Goal: Task Accomplishment & Management: Manage account settings

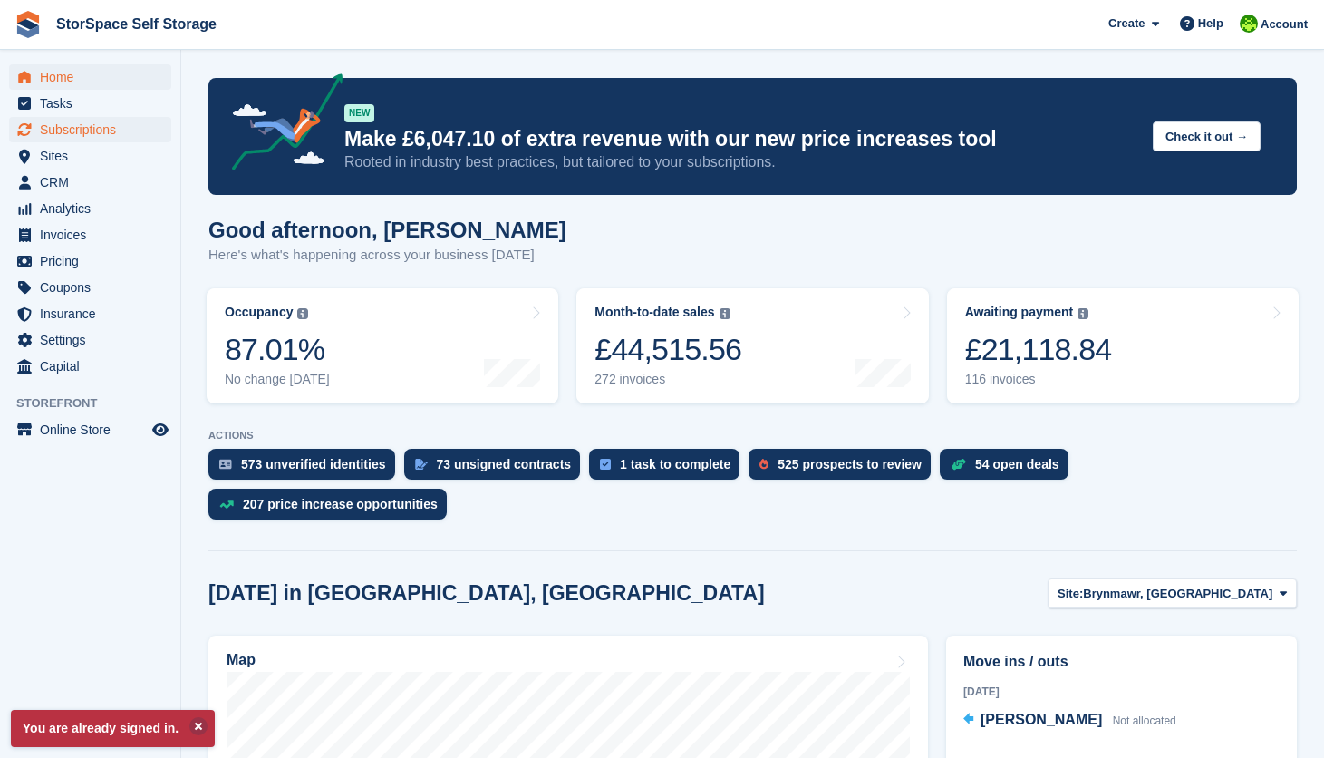
click at [108, 126] on span "Subscriptions" at bounding box center [94, 129] width 109 height 25
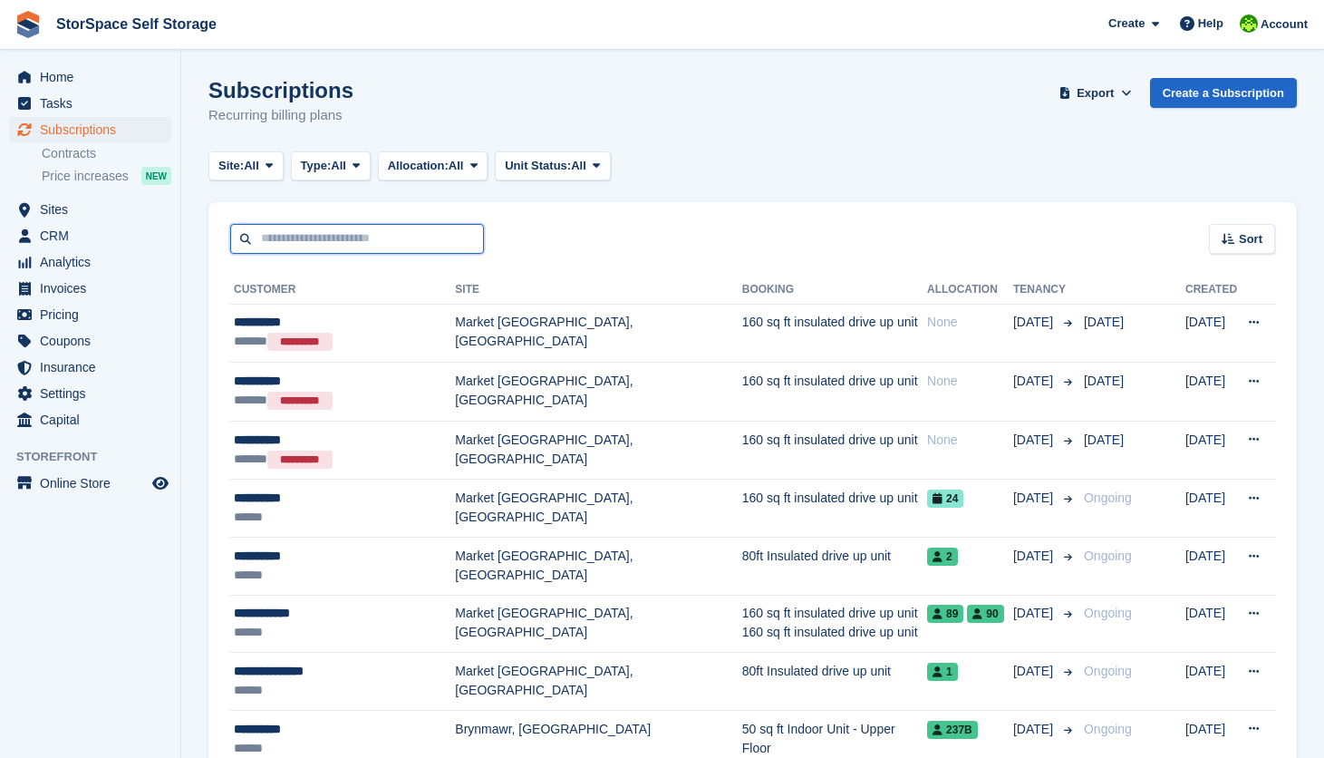
click at [362, 233] on input "text" at bounding box center [357, 239] width 254 height 30
drag, startPoint x: 111, startPoint y: 247, endPoint x: 136, endPoint y: 272, distance: 34.6
click at [111, 244] on span "CRM" at bounding box center [94, 235] width 109 height 25
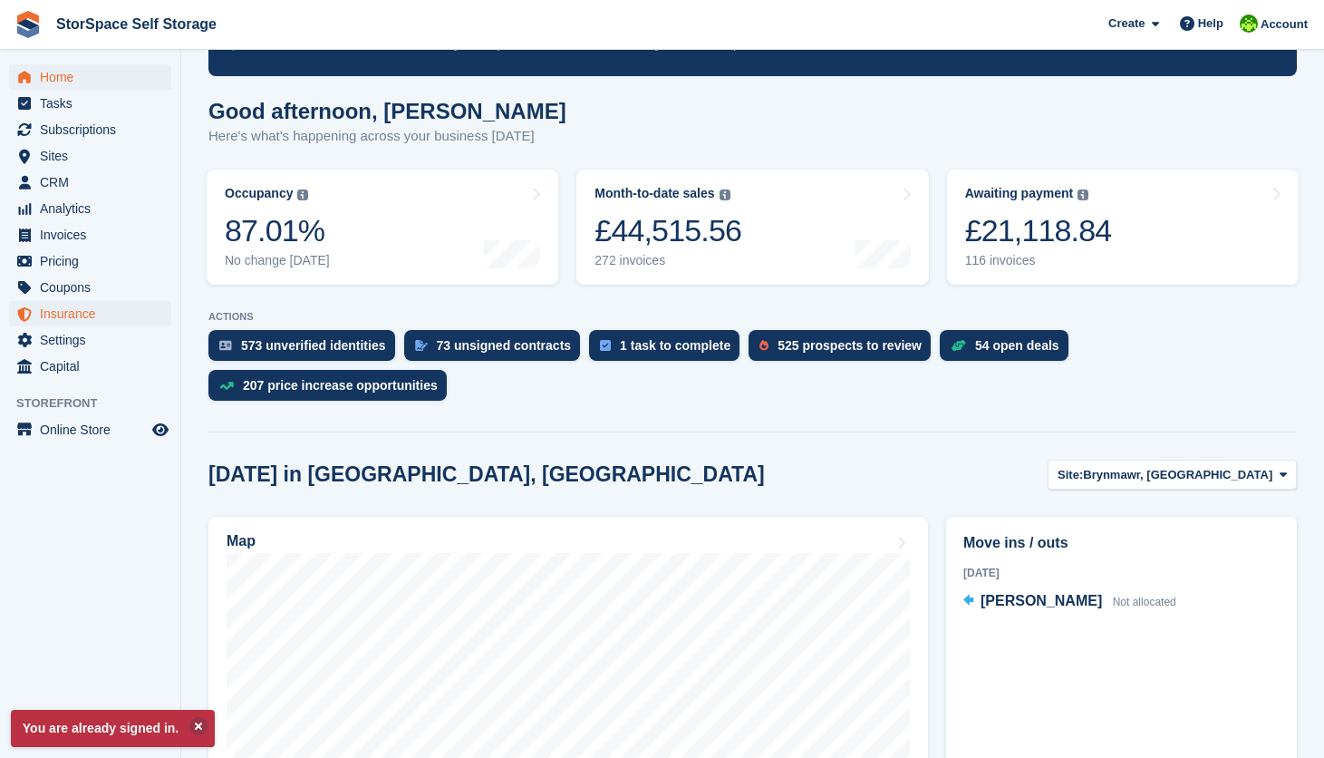
scroll to position [577, 0]
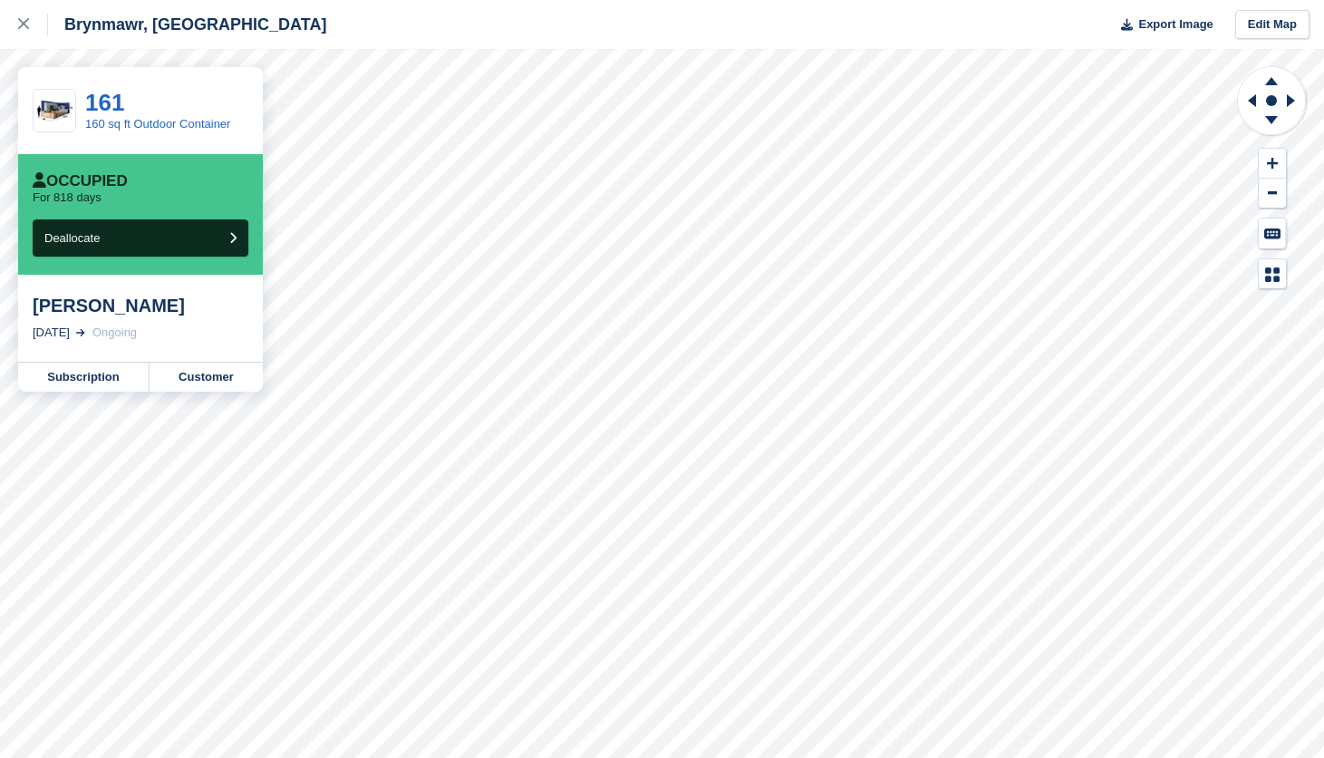
drag, startPoint x: 95, startPoint y: 374, endPoint x: 96, endPoint y: 352, distance: 22.7
click at [96, 374] on link "Subscription" at bounding box center [83, 377] width 131 height 29
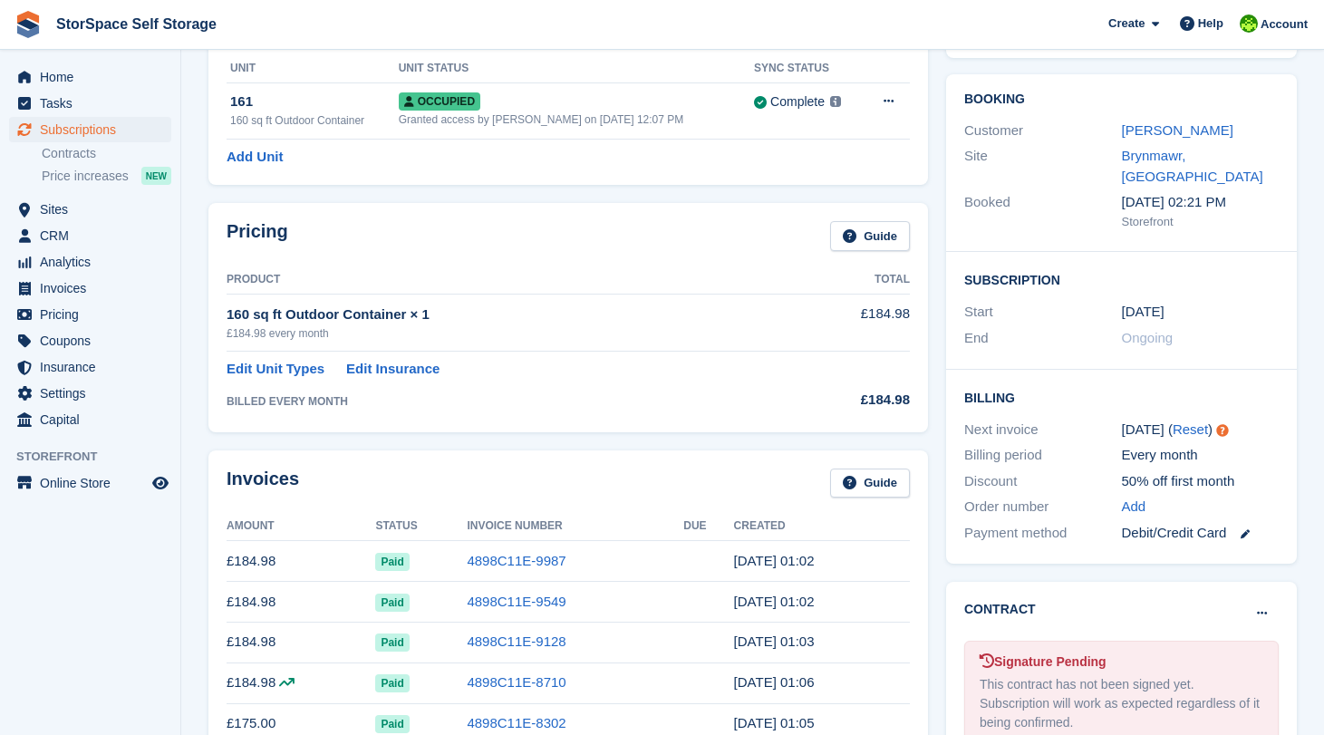
scroll to position [76, 0]
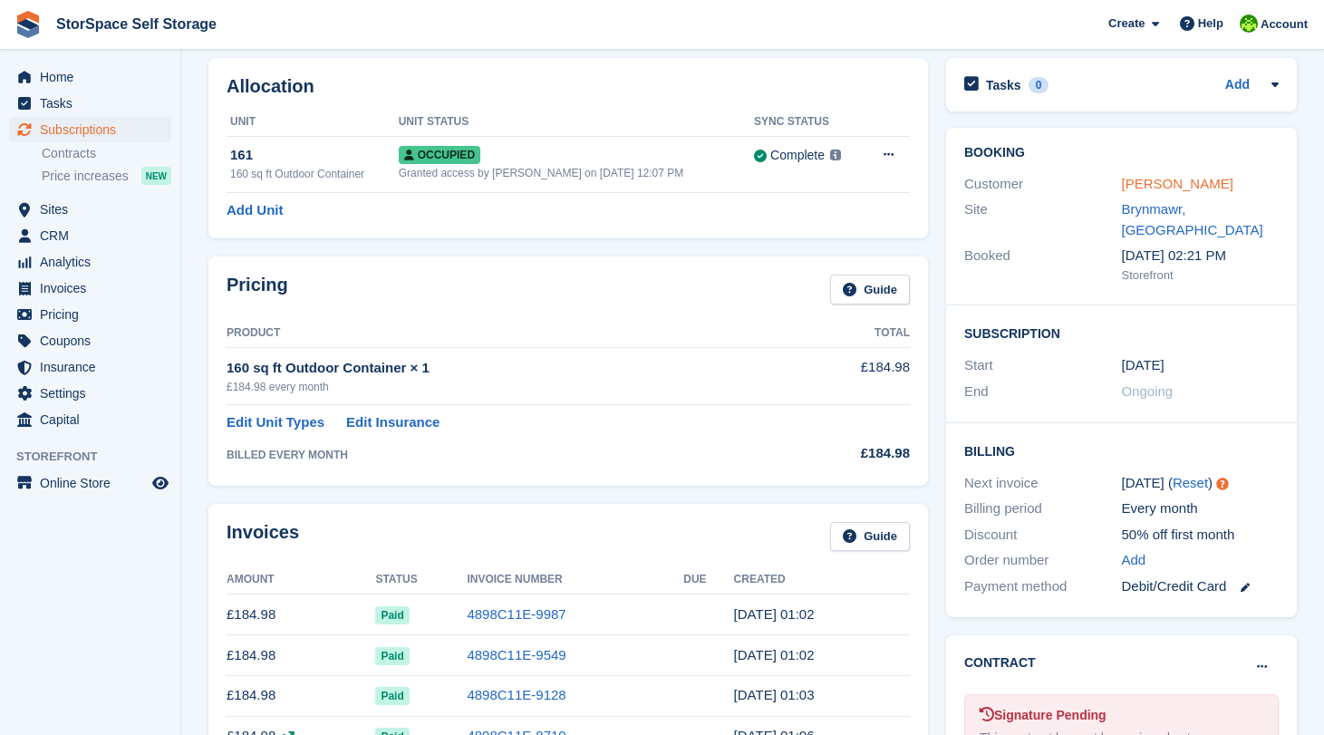
click at [1180, 182] on link "Andrew W Davies" at bounding box center [1177, 183] width 111 height 15
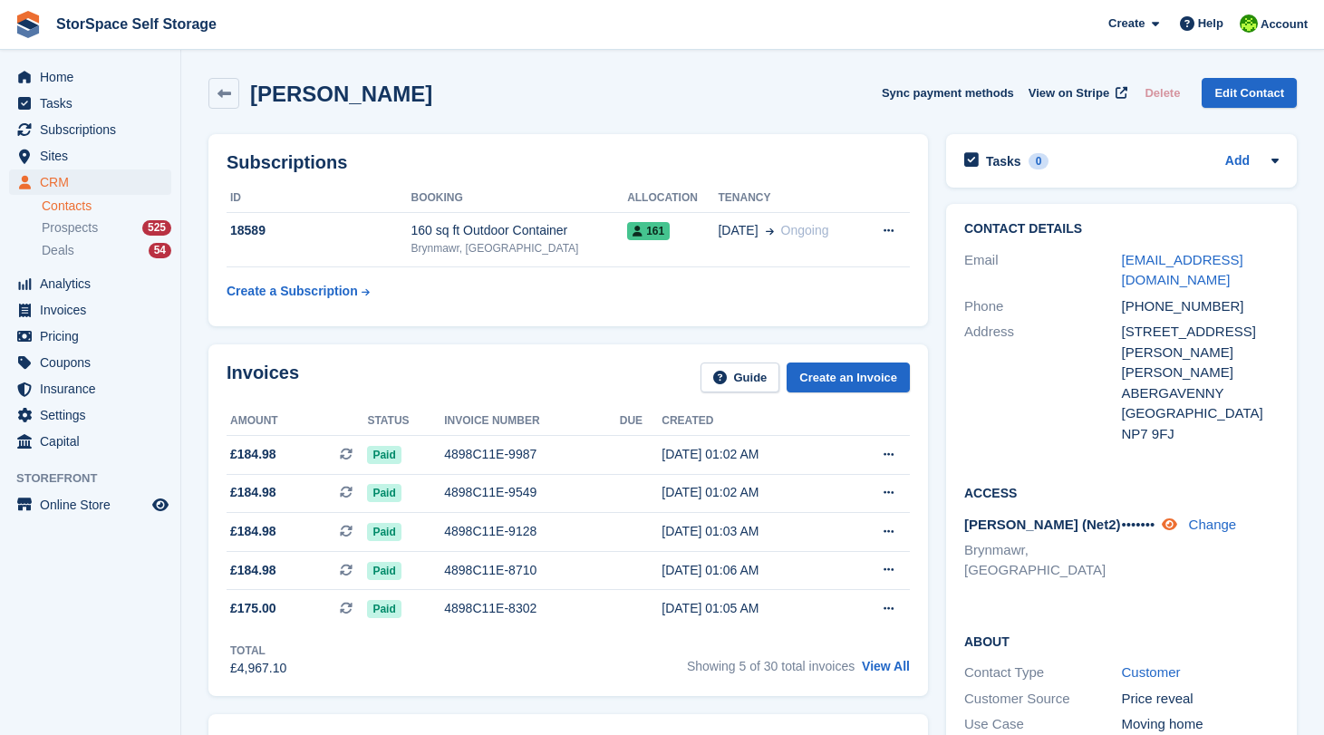
click at [1177, 518] on icon at bounding box center [1169, 525] width 15 height 14
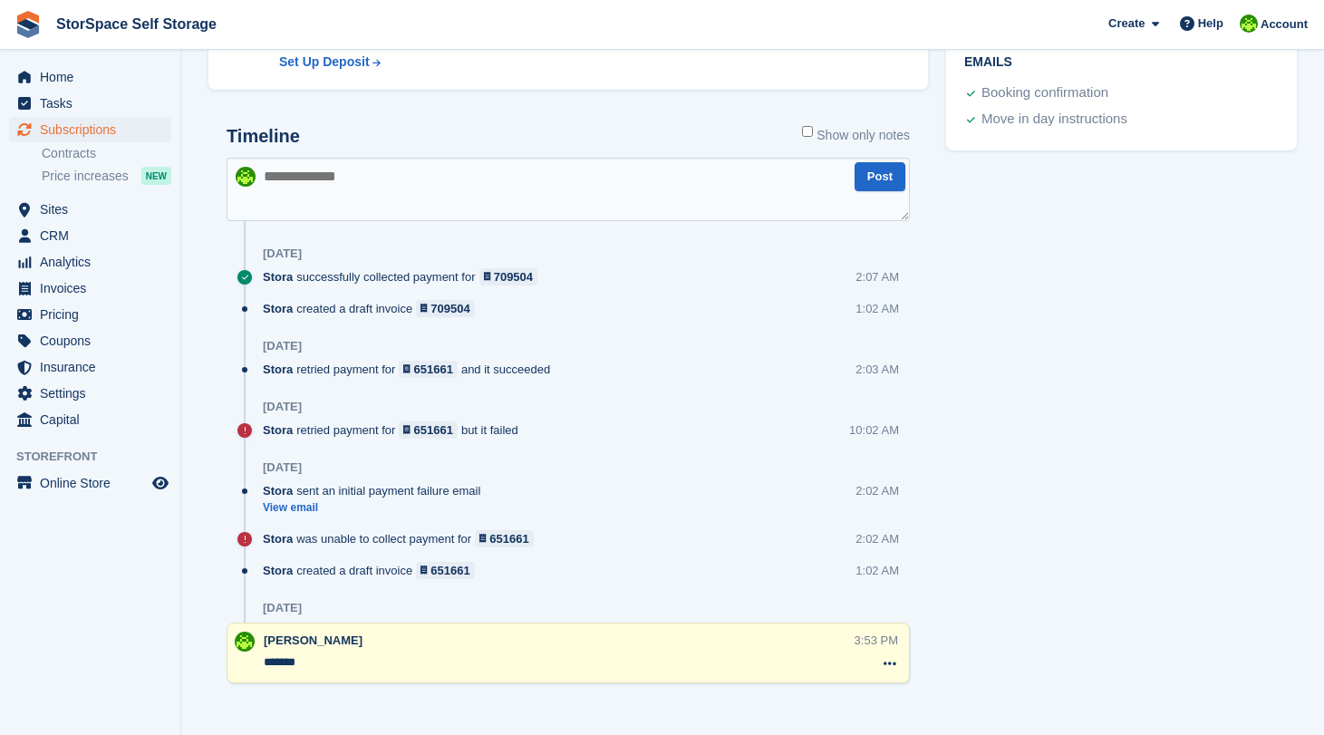
scroll to position [76, 0]
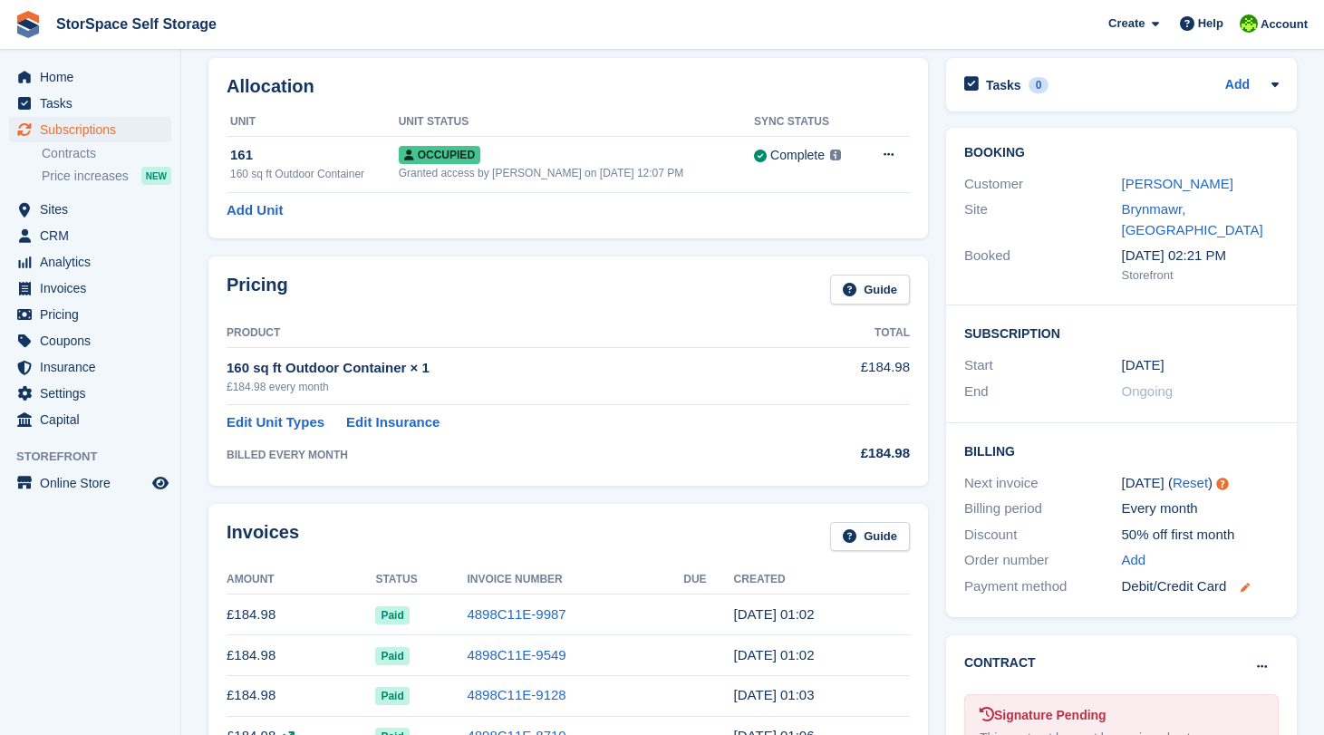
click at [1245, 583] on icon at bounding box center [1245, 587] width 9 height 9
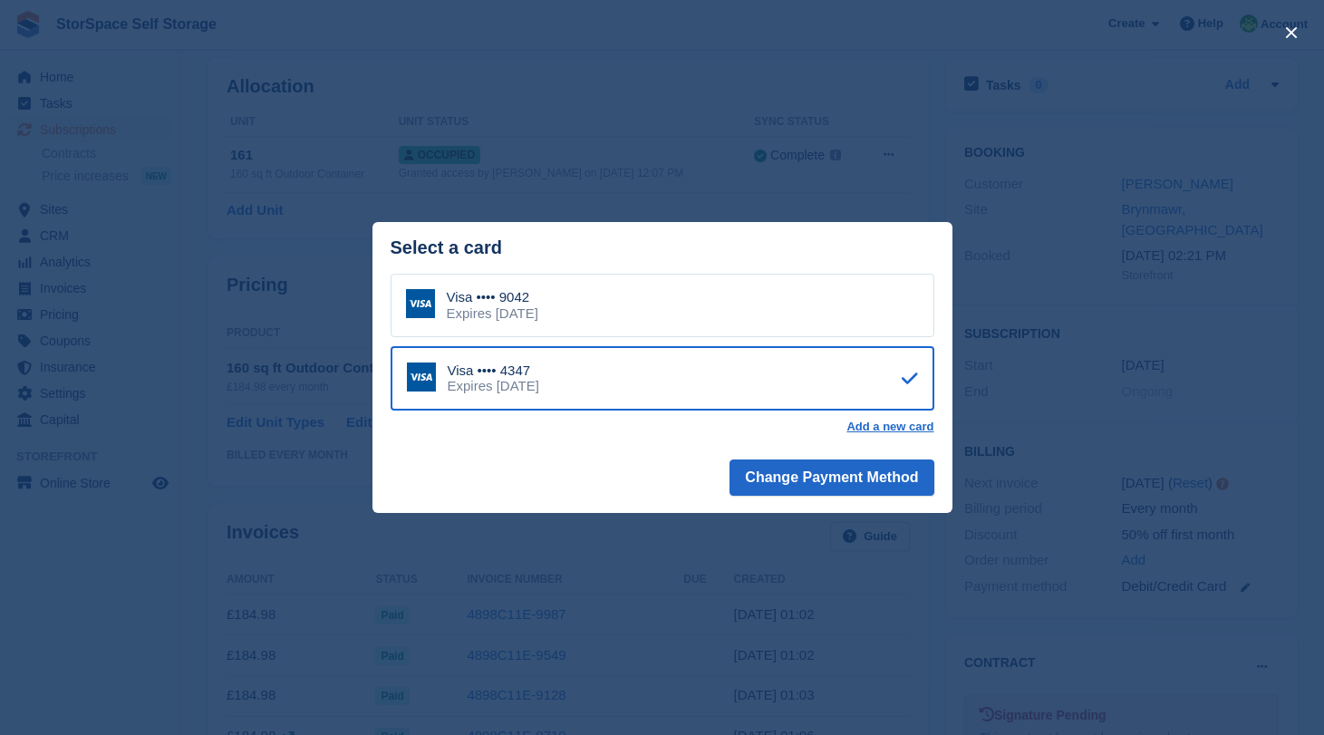
drag, startPoint x: 74, startPoint y: 612, endPoint x: 123, endPoint y: 567, distance: 66.1
click at [78, 611] on div "close" at bounding box center [662, 367] width 1324 height 735
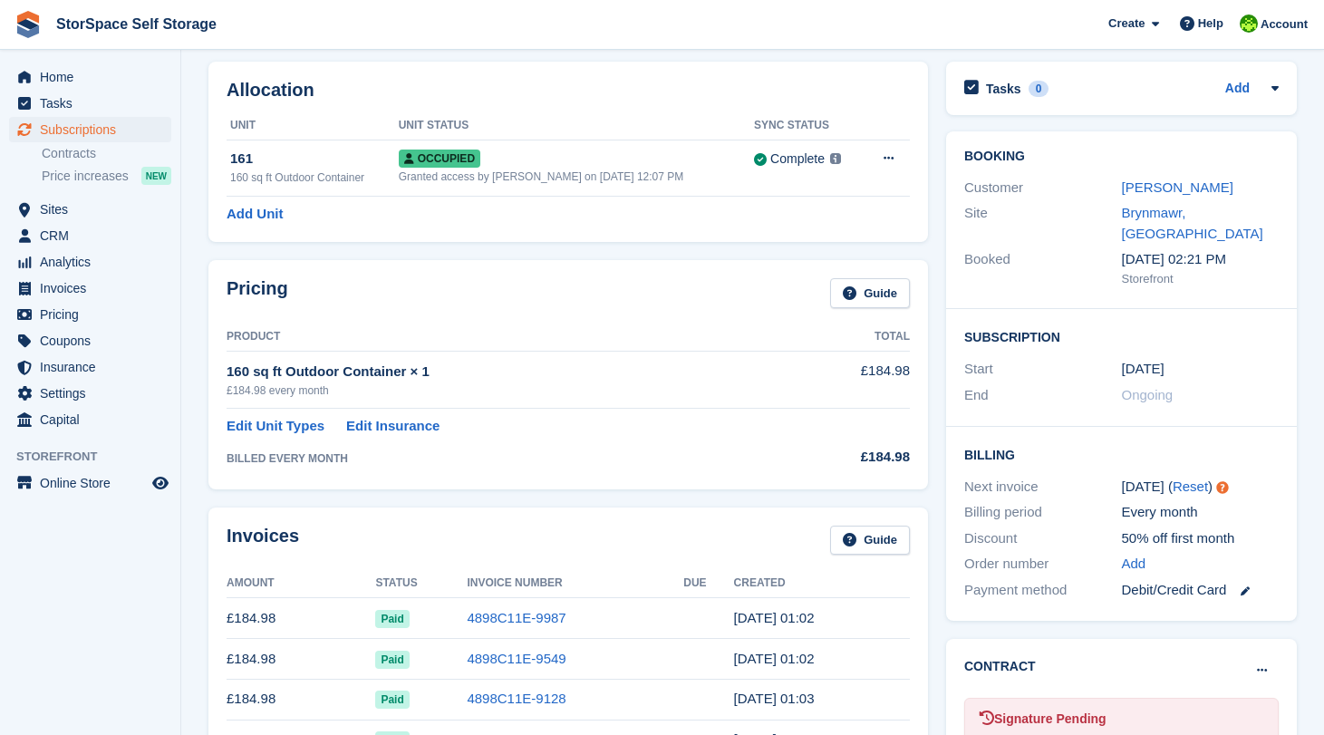
scroll to position [0, 0]
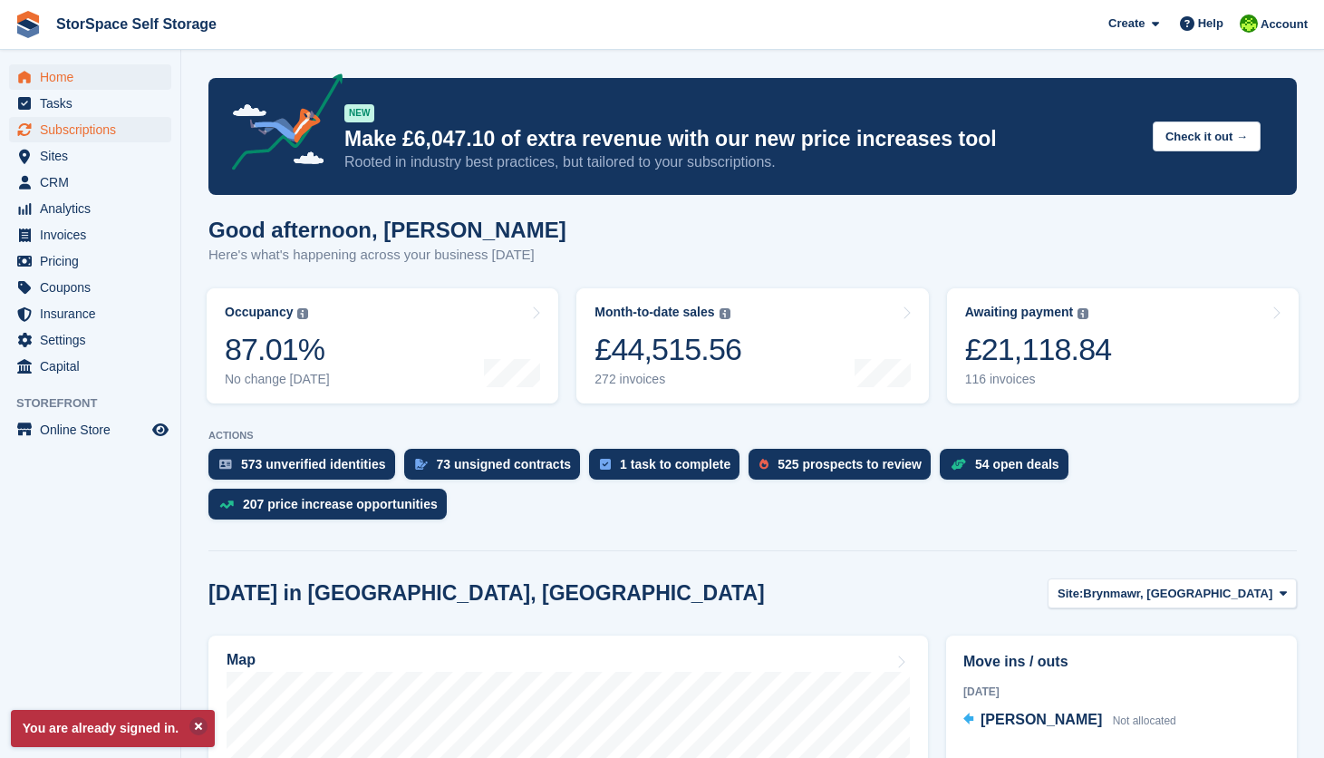
click at [85, 126] on span "Subscriptions" at bounding box center [94, 129] width 109 height 25
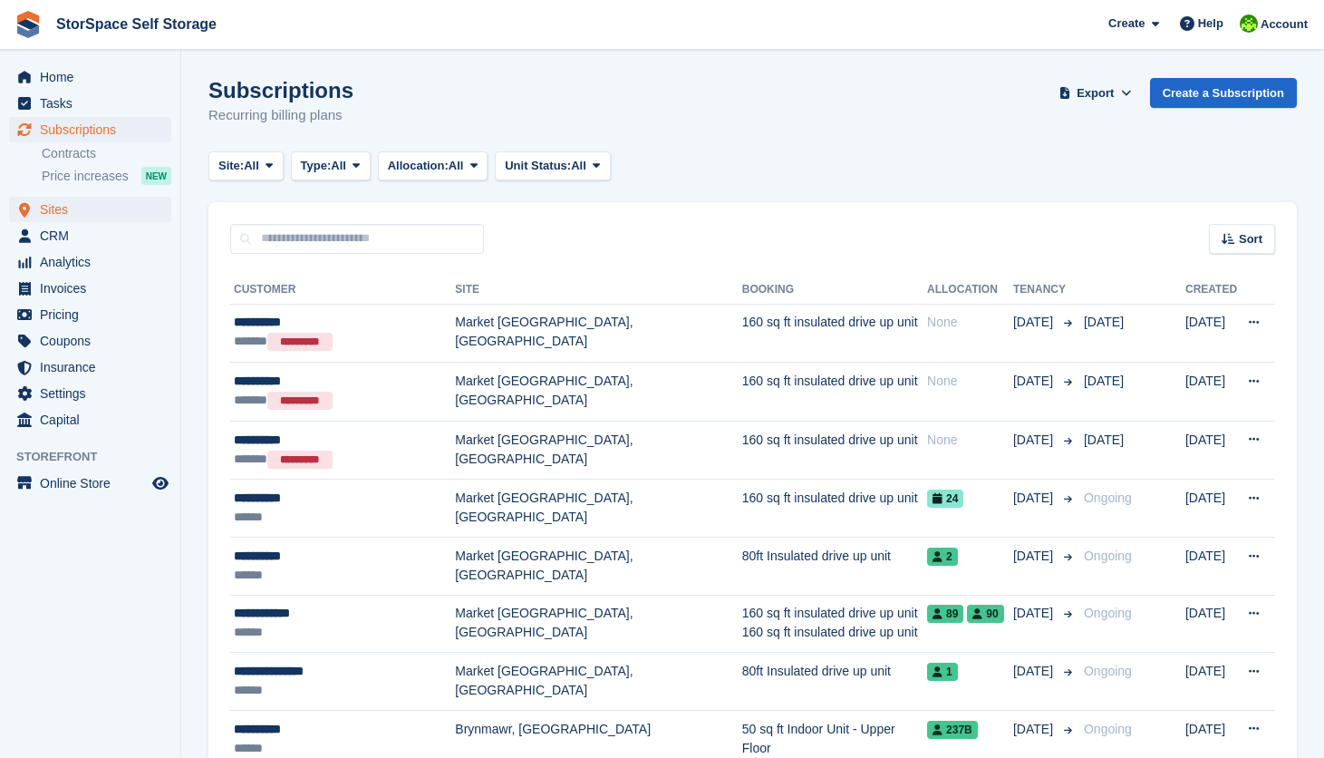
click at [91, 212] on span "Sites" at bounding box center [94, 209] width 109 height 25
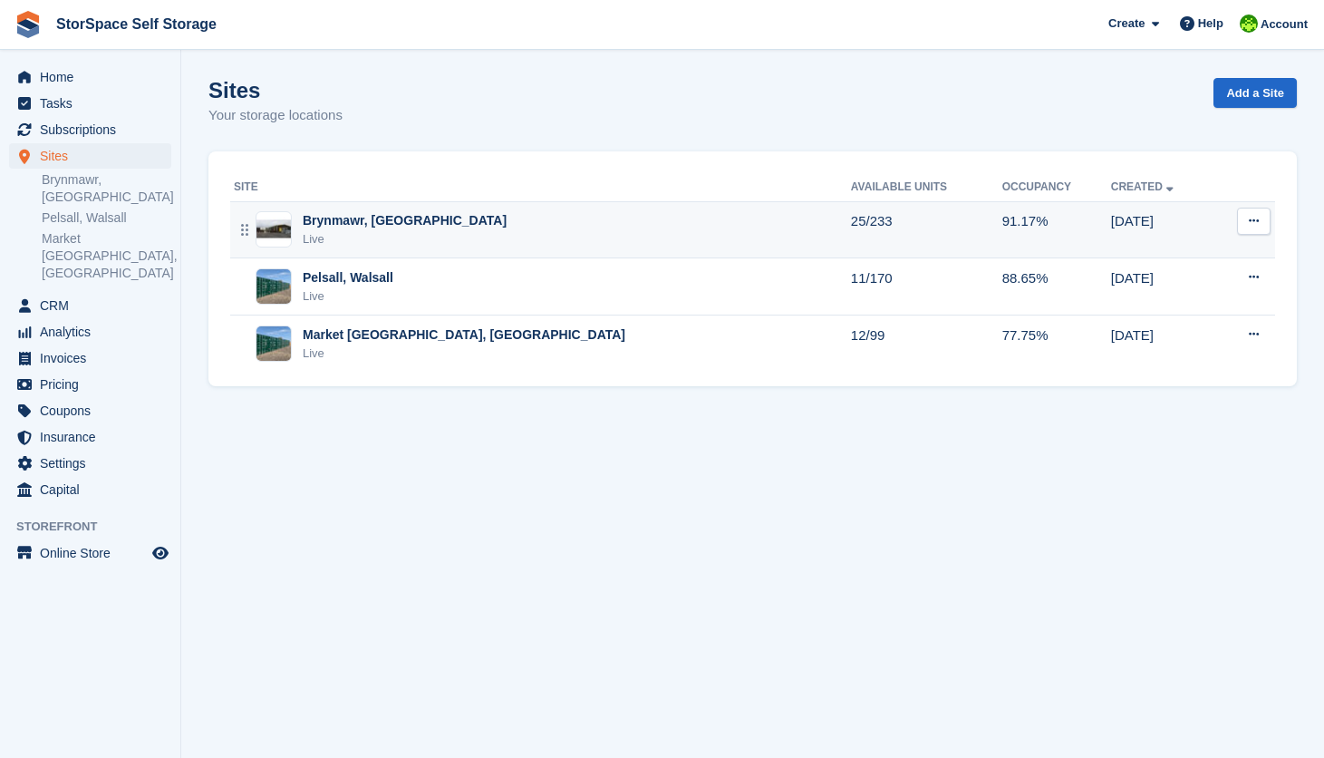
click at [367, 242] on div "Live" at bounding box center [405, 239] width 204 height 18
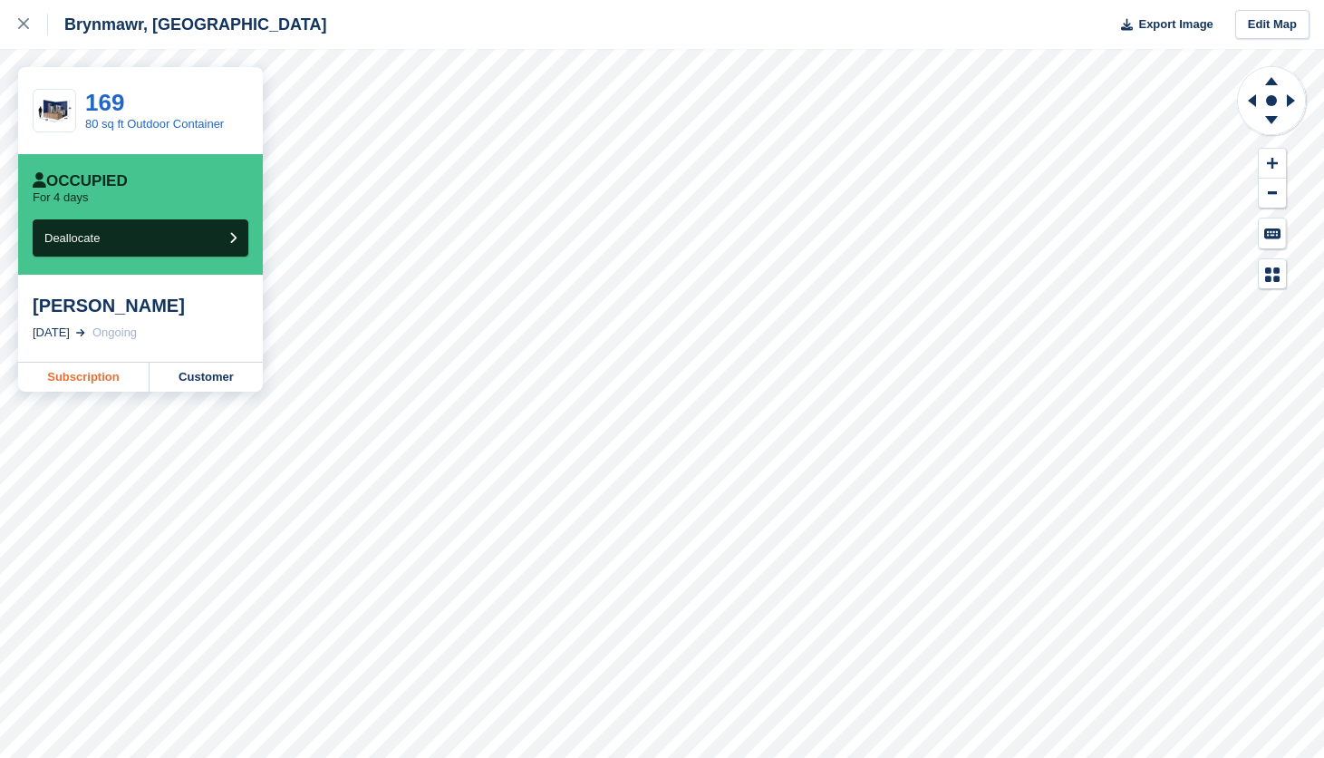
click at [116, 382] on link "Subscription" at bounding box center [83, 377] width 131 height 29
